Goal: Check status: Check status

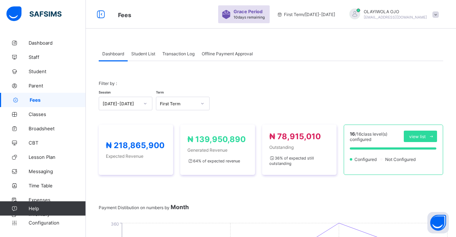
click at [142, 52] on span "Student List" at bounding box center [143, 53] width 24 height 5
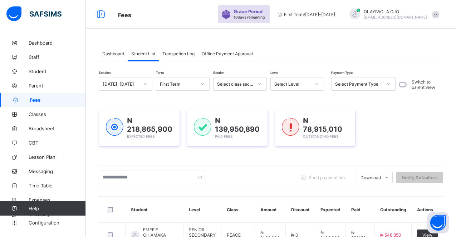
click at [279, 81] on div "Select Level" at bounding box center [292, 83] width 36 height 5
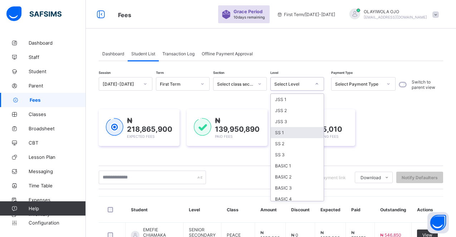
click at [289, 131] on div "SS 1" at bounding box center [296, 132] width 53 height 11
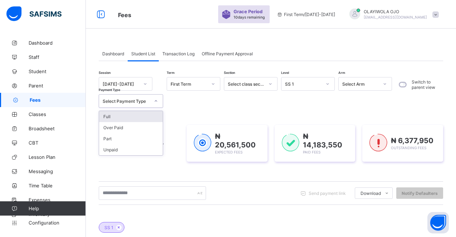
click at [124, 104] on div "Select Payment Type" at bounding box center [126, 101] width 47 height 5
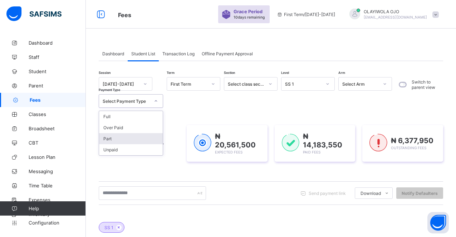
click at [110, 139] on div "Part" at bounding box center [131, 138] width 64 height 11
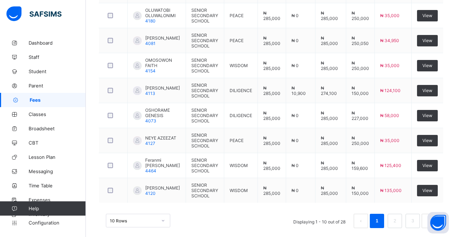
scroll to position [328, 0]
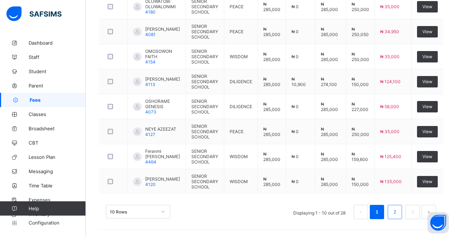
click at [398, 217] on link "2" at bounding box center [394, 212] width 7 height 9
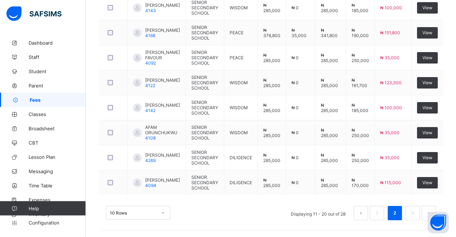
scroll to position [326, 0]
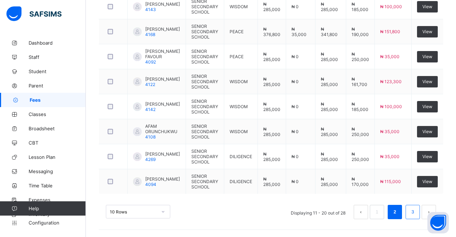
click at [416, 210] on link "3" at bounding box center [412, 212] width 7 height 9
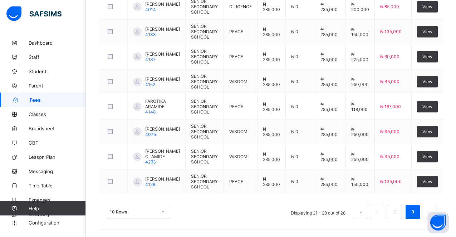
scroll to position [287, 0]
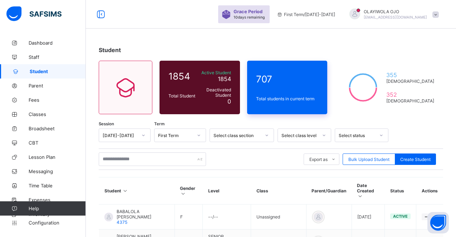
scroll to position [109, 0]
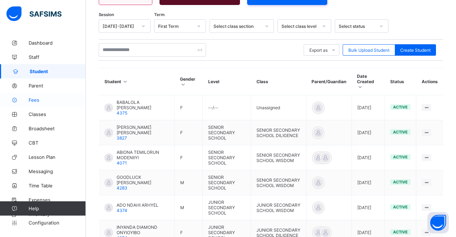
click at [34, 99] on span "Fees" at bounding box center [57, 100] width 57 height 6
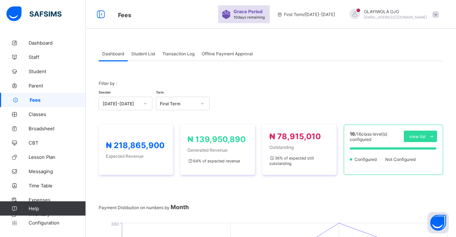
click at [141, 53] on span "Student List" at bounding box center [143, 53] width 24 height 5
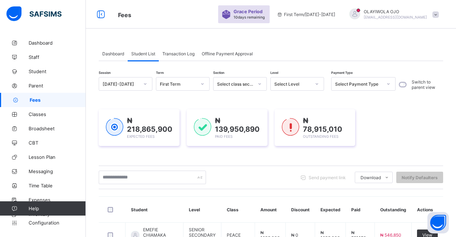
click at [285, 83] on div "Select Level" at bounding box center [292, 83] width 36 height 5
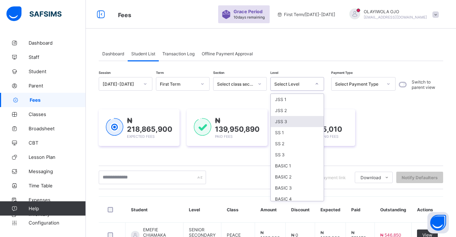
click at [283, 121] on div "JSS 3" at bounding box center [296, 121] width 53 height 11
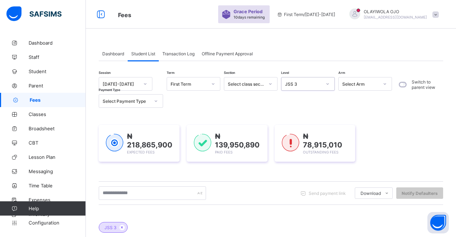
click at [122, 103] on div "Select Payment Type" at bounding box center [126, 101] width 47 height 5
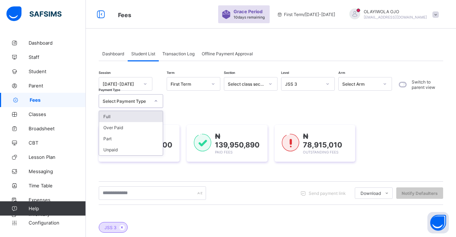
click at [122, 100] on div "Select Payment Type" at bounding box center [126, 101] width 47 height 5
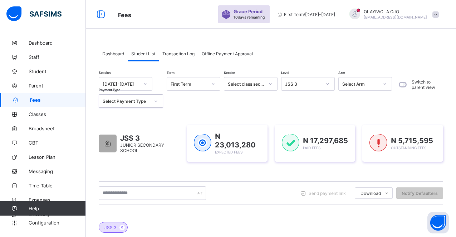
click at [125, 100] on div "Select Payment Type" at bounding box center [126, 101] width 47 height 5
click at [111, 139] on div "Part" at bounding box center [131, 138] width 64 height 11
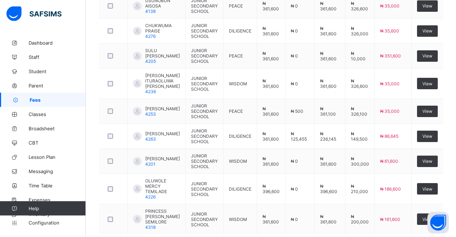
scroll to position [310, 0]
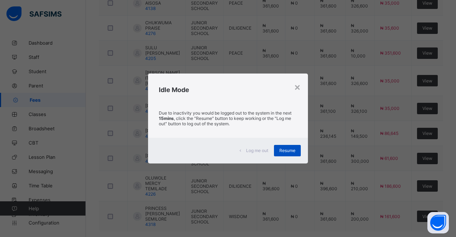
click at [284, 151] on span "Resume" at bounding box center [287, 150] width 16 height 5
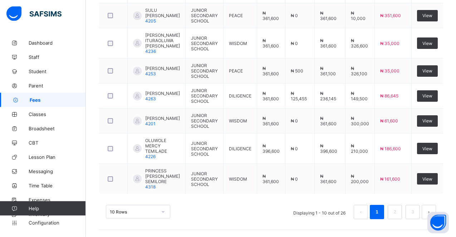
scroll to position [353, 0]
click at [398, 213] on link "2" at bounding box center [394, 212] width 7 height 9
click at [416, 210] on link "3" at bounding box center [412, 212] width 7 height 9
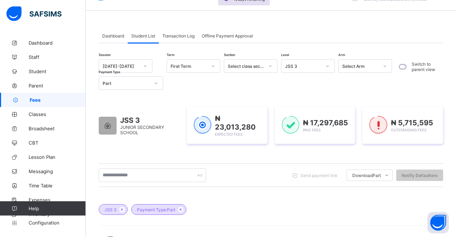
scroll to position [0, 0]
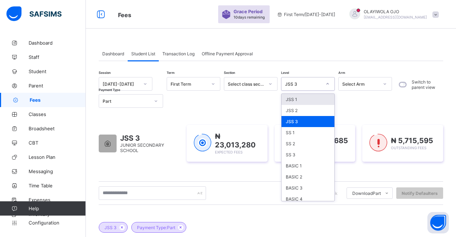
click at [300, 87] on div "JSS 3" at bounding box center [300, 84] width 39 height 10
click at [299, 111] on div "JSS 2" at bounding box center [307, 110] width 53 height 11
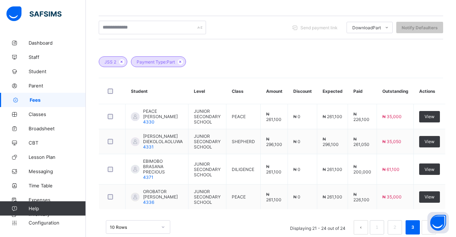
scroll to position [180, 0]
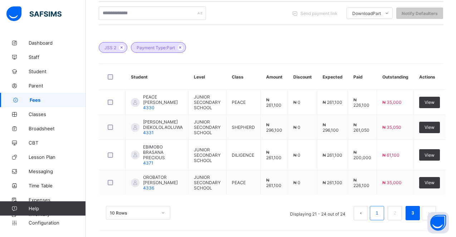
click at [380, 213] on link "1" at bounding box center [376, 213] width 7 height 9
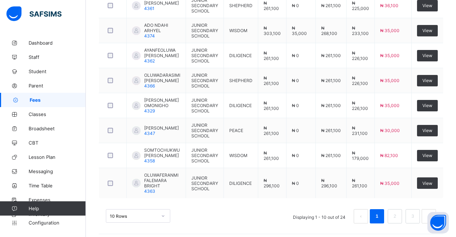
scroll to position [345, 0]
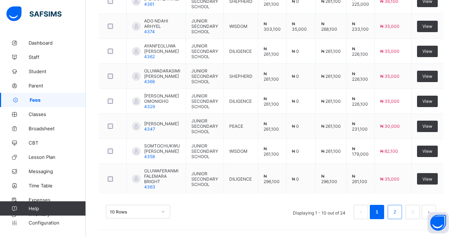
click at [398, 217] on link "2" at bounding box center [394, 212] width 7 height 9
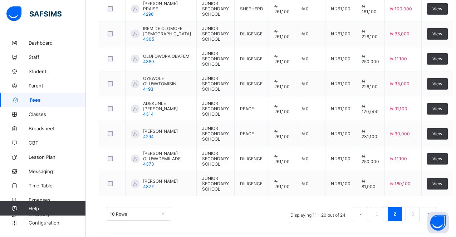
scroll to position [327, 0]
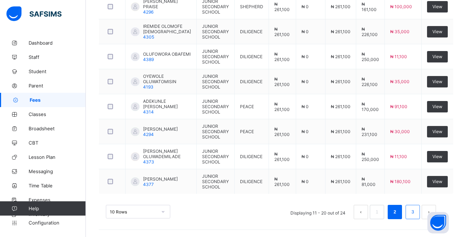
click at [416, 217] on link "3" at bounding box center [412, 212] width 7 height 9
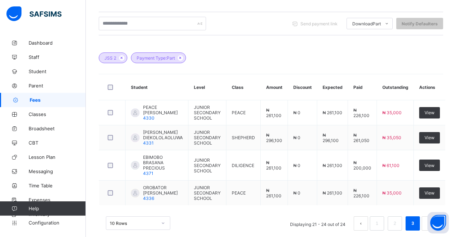
scroll to position [180, 0]
